Goal: Task Accomplishment & Management: Manage account settings

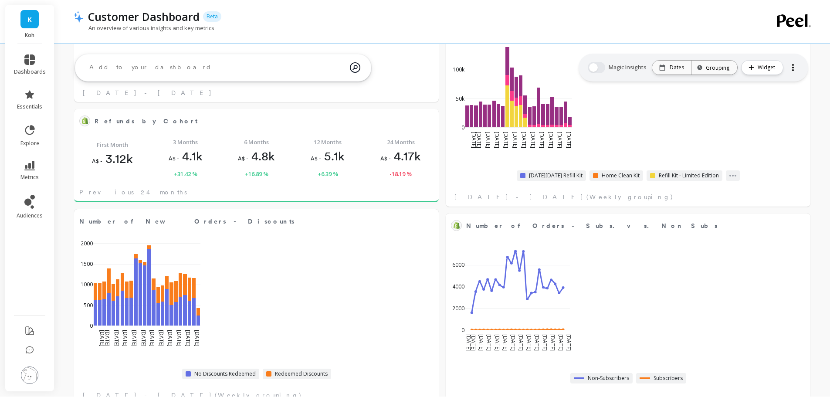
scroll to position [233, 333]
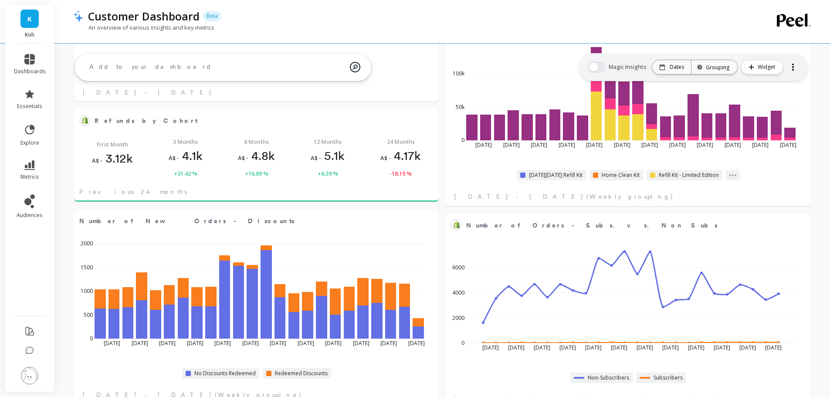
click at [40, 24] on div "K Koh" at bounding box center [29, 23] width 49 height 39
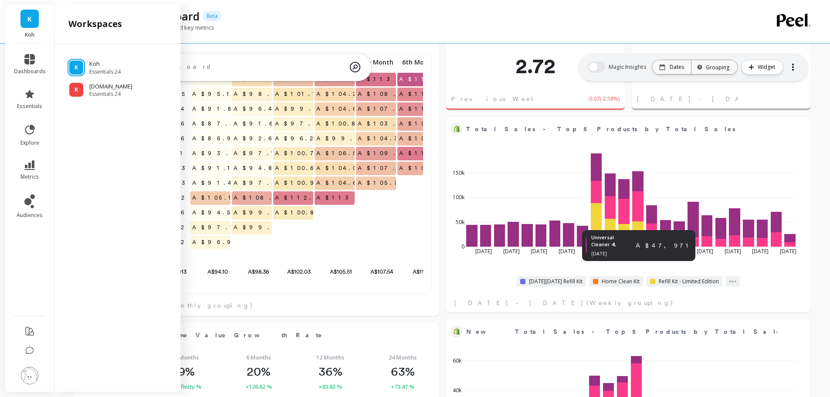
scroll to position [131, 0]
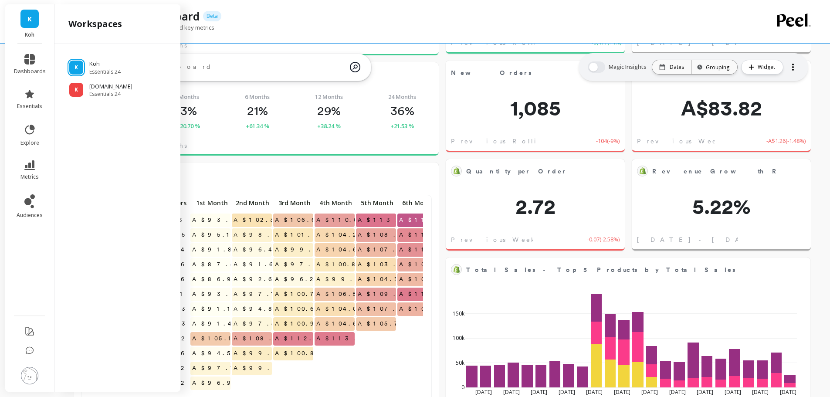
click at [537, 28] on div "An overview of various insights and key metrics" at bounding box center [407, 32] width 668 height 17
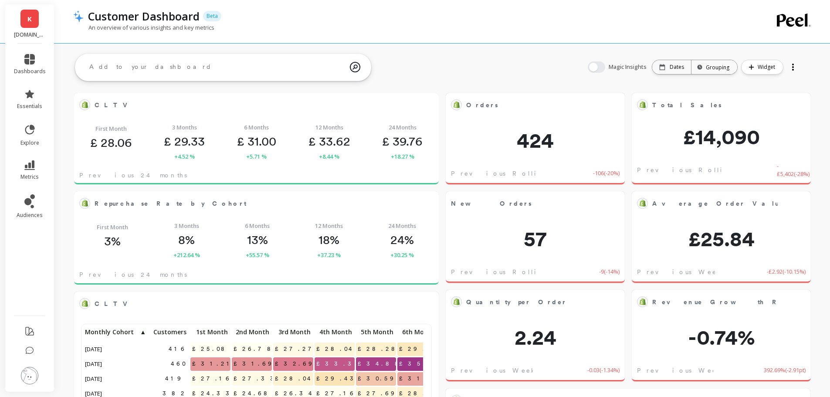
scroll to position [233, 333]
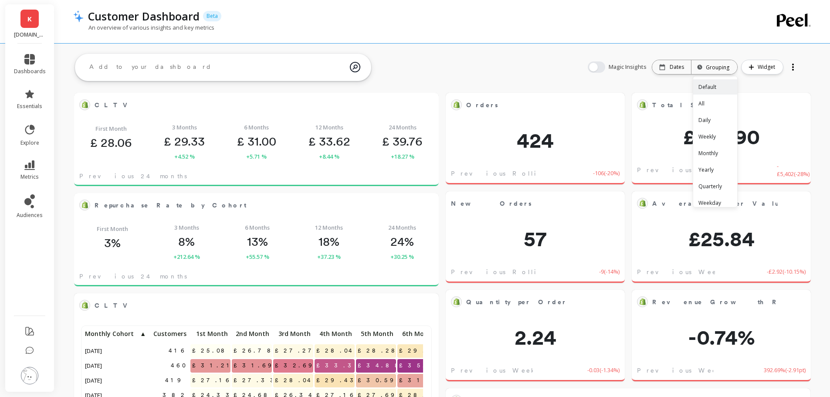
click at [711, 64] on div "Grouping" at bounding box center [715, 67] width 30 height 8
click at [31, 383] on img at bounding box center [29, 375] width 17 height 17
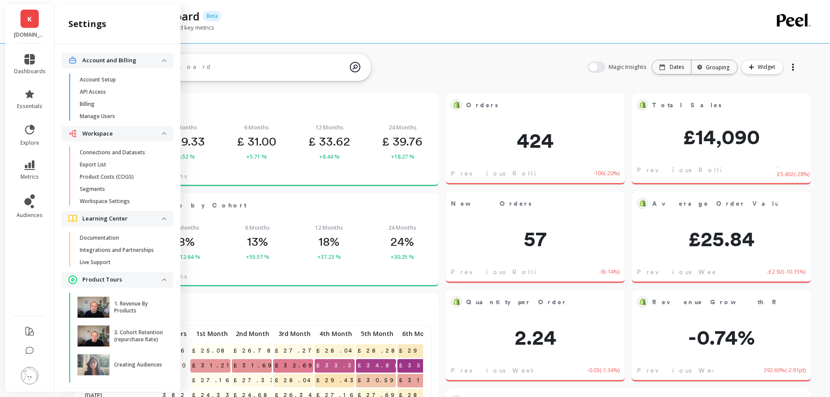
click at [123, 204] on p "Workspace Settings" at bounding box center [105, 201] width 50 height 7
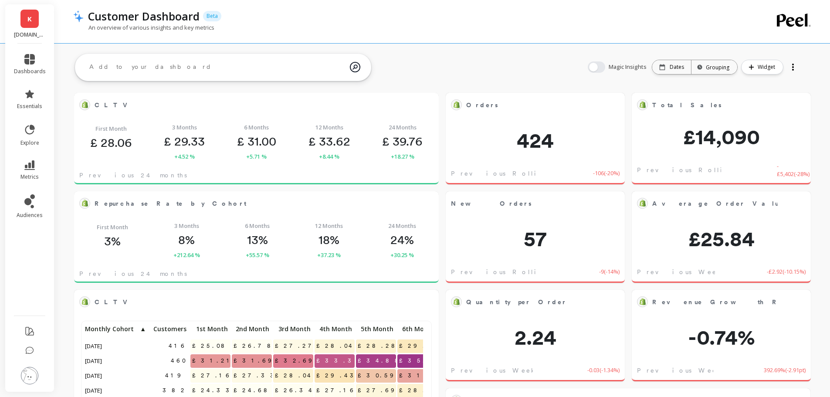
scroll to position [233, 333]
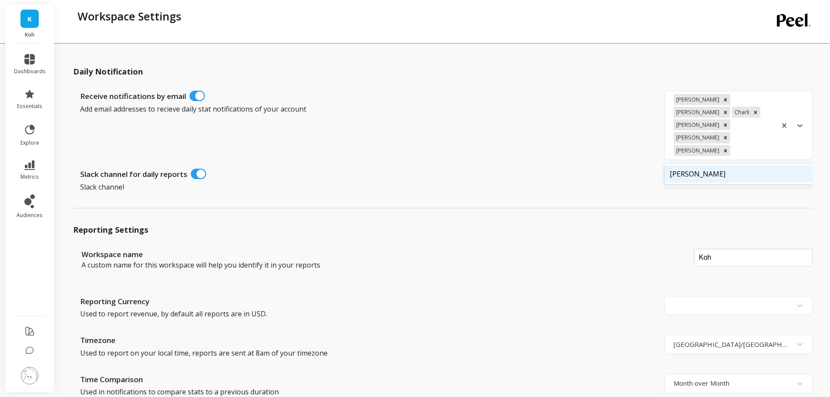
click at [769, 145] on div at bounding box center [752, 151] width 40 height 12
click at [537, 95] on div "Receive notifications by email" at bounding box center [370, 97] width 580 height 13
click at [750, 173] on div at bounding box center [731, 179] width 114 height 12
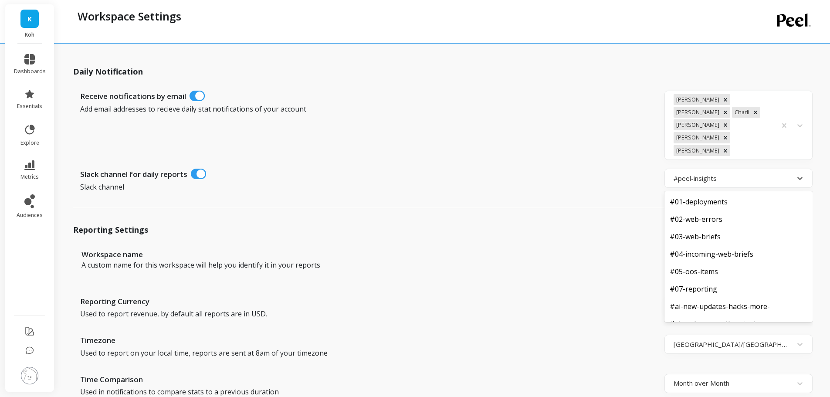
scroll to position [759, 0]
click at [501, 112] on p "Add email addresses to recieve daily stat notifications of your account" at bounding box center [341, 109] width 522 height 10
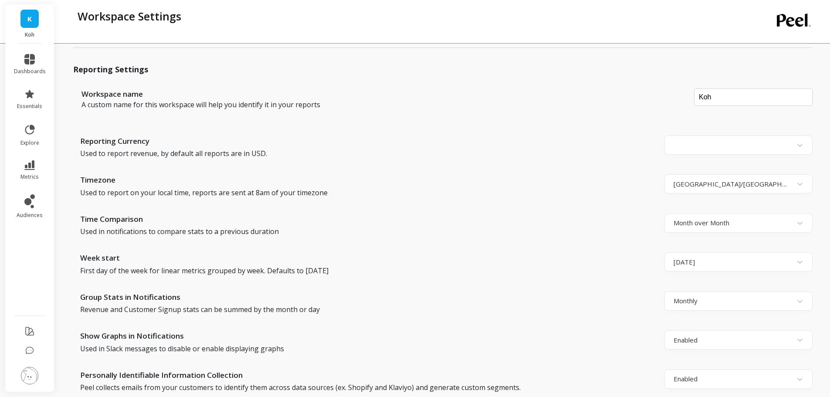
scroll to position [174, 0]
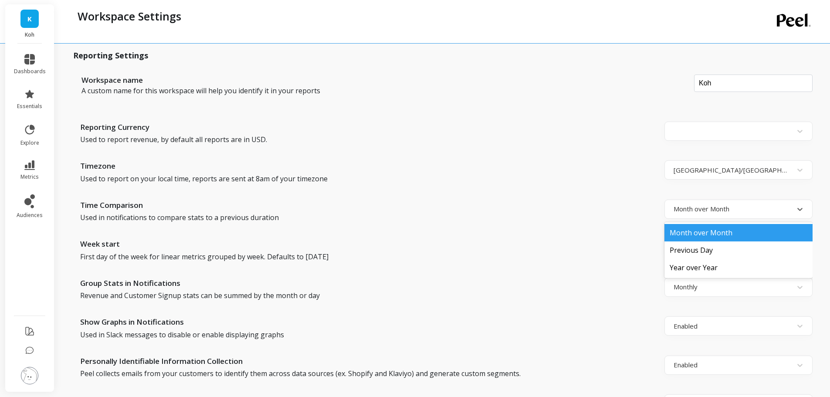
click at [718, 203] on div at bounding box center [731, 209] width 114 height 12
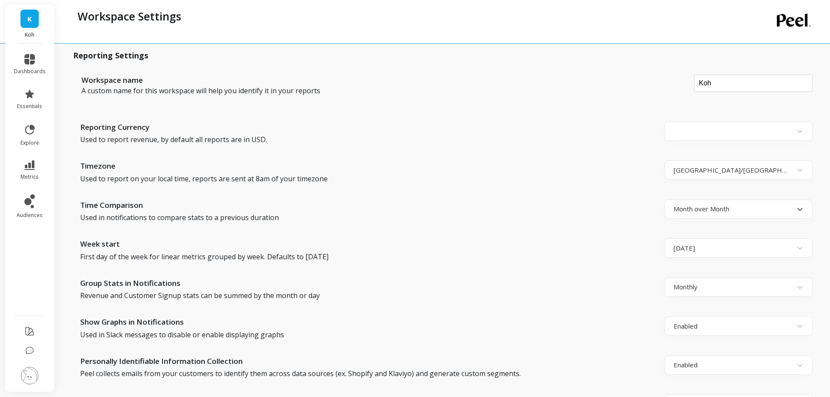
click at [718, 203] on div at bounding box center [731, 209] width 114 height 12
click at [701, 203] on div at bounding box center [731, 209] width 114 height 12
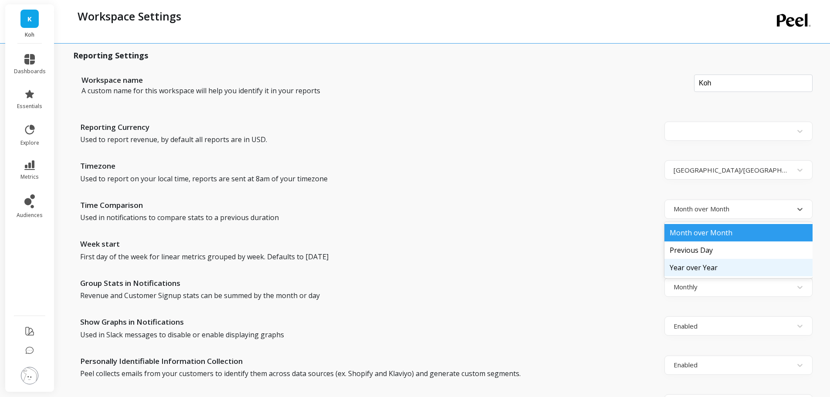
click at [704, 259] on div "Year over Year" at bounding box center [739, 267] width 148 height 17
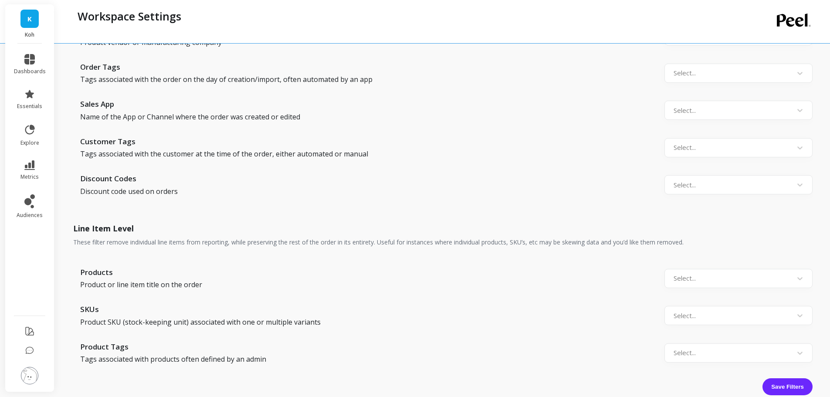
scroll to position [880, 0]
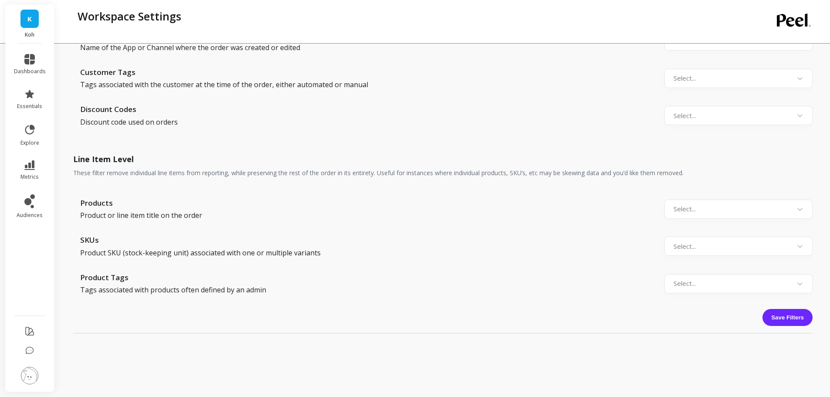
click at [787, 309] on button "Save Filters" at bounding box center [788, 317] width 50 height 17
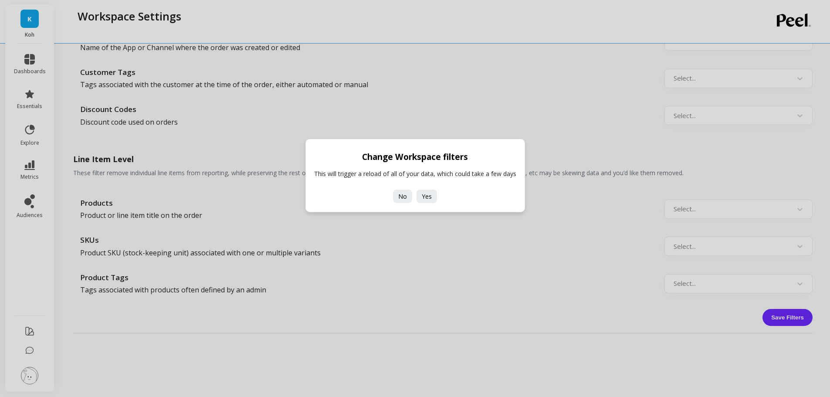
click at [407, 199] on span "No" at bounding box center [402, 196] width 9 height 8
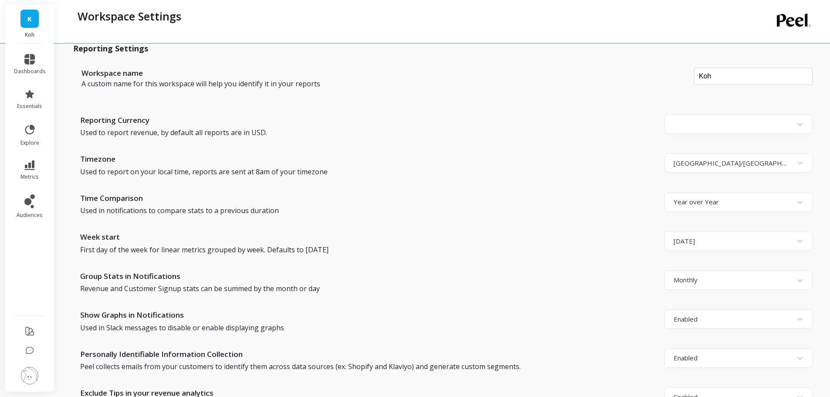
scroll to position [182, 0]
